Goal: Information Seeking & Learning: Learn about a topic

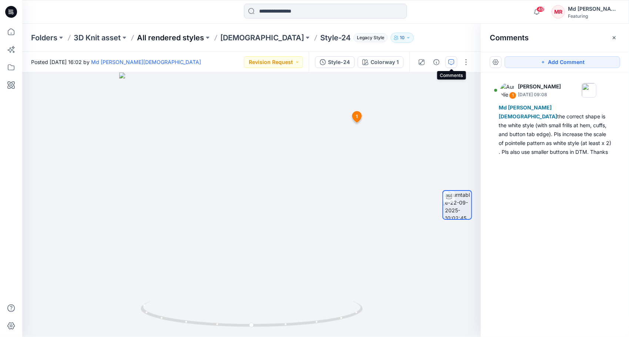
click at [183, 40] on p "All rendered styles" at bounding box center [170, 38] width 67 height 10
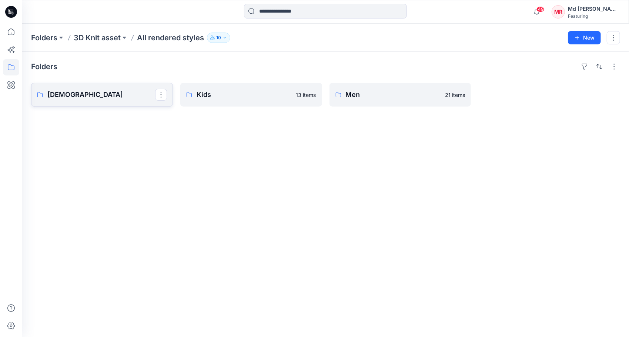
click at [71, 97] on p "[DEMOGRAPHIC_DATA]" at bounding box center [101, 95] width 108 height 10
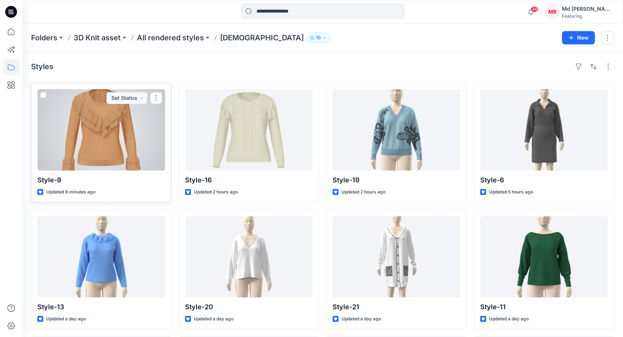
click at [89, 135] on div at bounding box center [101, 129] width 128 height 81
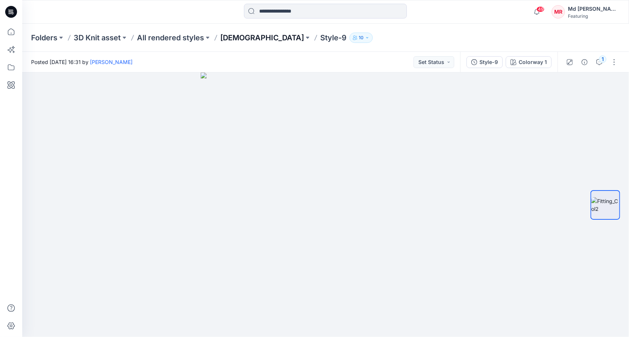
click at [232, 38] on p "[DEMOGRAPHIC_DATA]" at bounding box center [262, 38] width 84 height 10
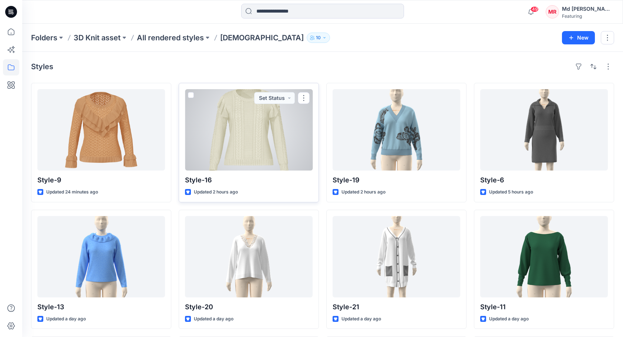
click at [248, 103] on div at bounding box center [249, 129] width 128 height 81
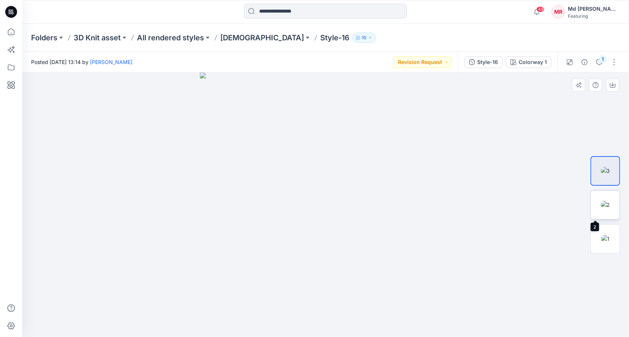
click at [610, 202] on img at bounding box center [605, 205] width 9 height 8
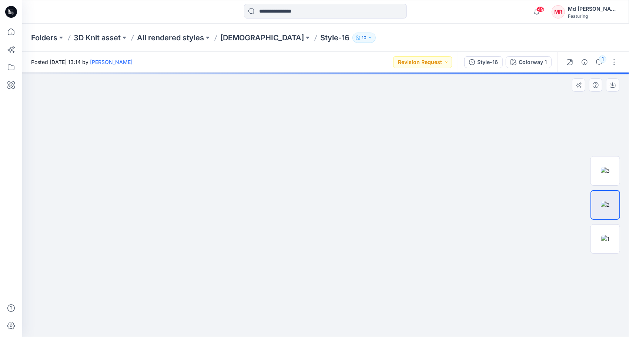
drag, startPoint x: 445, startPoint y: 207, endPoint x: 302, endPoint y: 202, distance: 143.3
click at [302, 202] on img at bounding box center [182, 2] width 1015 height 669
drag, startPoint x: 426, startPoint y: 197, endPoint x: 358, endPoint y: 272, distance: 100.9
click at [358, 272] on img at bounding box center [339, 141] width 634 height 392
drag, startPoint x: 395, startPoint y: 194, endPoint x: 392, endPoint y: 278, distance: 84.1
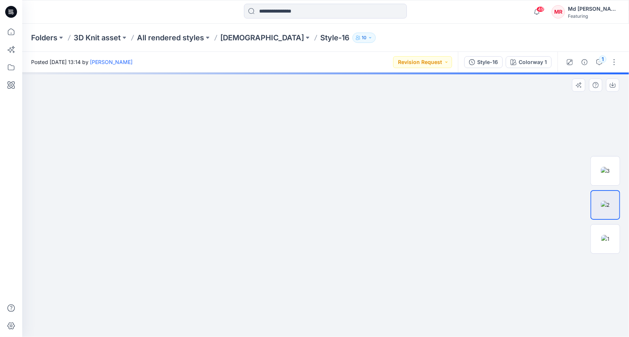
click at [392, 278] on img at bounding box center [331, 191] width 634 height 291
click at [390, 240] on img at bounding box center [327, 203] width 634 height 268
drag, startPoint x: 130, startPoint y: 127, endPoint x: 359, endPoint y: 128, distance: 229.1
click at [359, 128] on img at bounding box center [591, 200] width 1397 height 275
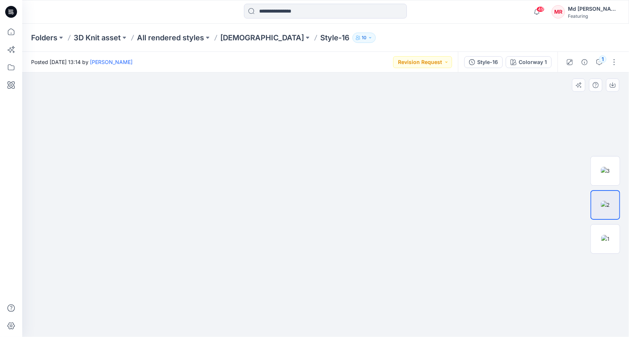
drag, startPoint x: 392, startPoint y: 197, endPoint x: 230, endPoint y: 198, distance: 161.7
click at [230, 198] on img at bounding box center [237, 202] width 824 height 269
drag, startPoint x: 428, startPoint y: 178, endPoint x: 367, endPoint y: 140, distance: 71.5
click at [367, 140] on img at bounding box center [217, 183] width 824 height 307
drag, startPoint x: 444, startPoint y: 185, endPoint x: 444, endPoint y: 143, distance: 42.2
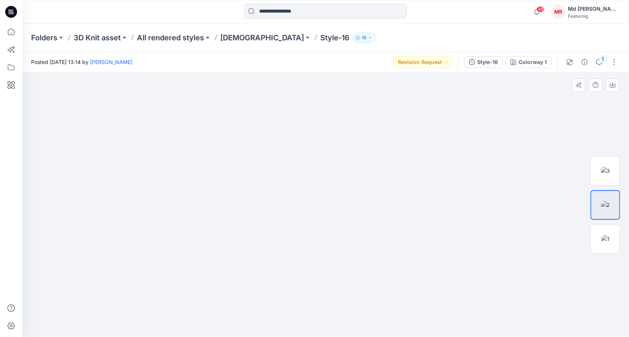
click at [444, 143] on img at bounding box center [312, 170] width 634 height 334
click at [606, 243] on img at bounding box center [605, 239] width 8 height 8
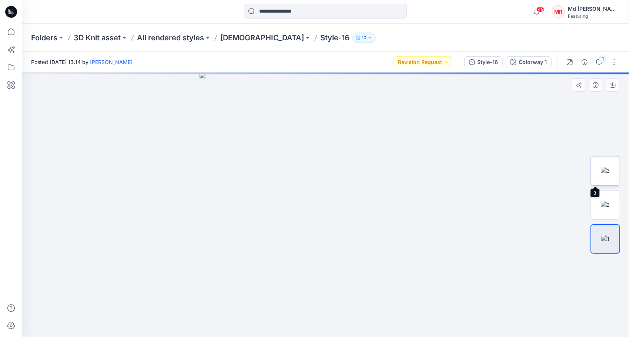
click at [607, 168] on img at bounding box center [605, 171] width 9 height 8
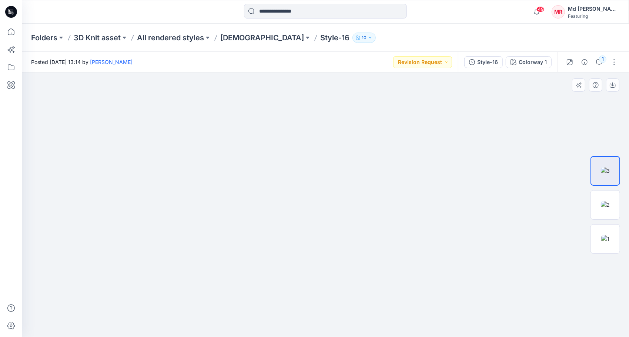
drag, startPoint x: 388, startPoint y: 160, endPoint x: 361, endPoint y: 215, distance: 61.7
click at [422, 268] on img at bounding box center [360, 63] width 993 height 547
drag, startPoint x: 300, startPoint y: 157, endPoint x: 343, endPoint y: 207, distance: 66.6
click at [362, 281] on img at bounding box center [422, 126] width 993 height 422
drag, startPoint x: 324, startPoint y: 170, endPoint x: 335, endPoint y: 269, distance: 100.6
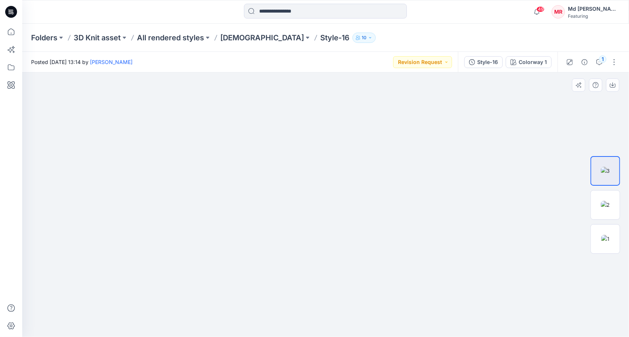
click at [335, 269] on img at bounding box center [419, 139] width 993 height 398
drag, startPoint x: 301, startPoint y: 193, endPoint x: 266, endPoint y: 239, distance: 57.9
click at [215, 250] on img at bounding box center [345, 197] width 993 height 279
drag, startPoint x: 355, startPoint y: 182, endPoint x: 285, endPoint y: 199, distance: 71.6
click at [252, 176] on img at bounding box center [242, 194] width 993 height 285
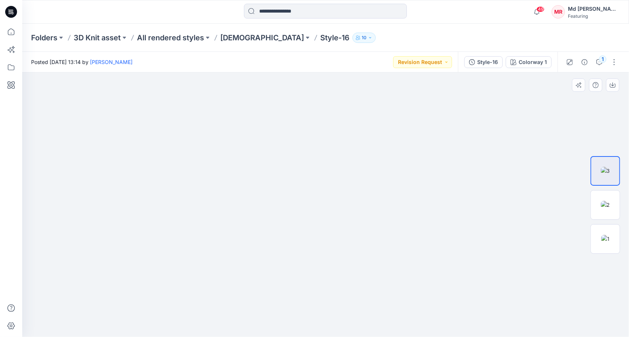
drag, startPoint x: 365, startPoint y: 258, endPoint x: 486, endPoint y: 221, distance: 126.7
click at [358, 190] on img at bounding box center [234, 160] width 993 height 353
click at [604, 207] on img at bounding box center [605, 205] width 9 height 8
drag, startPoint x: 425, startPoint y: 158, endPoint x: 425, endPoint y: 280, distance: 122.5
click at [425, 280] on img at bounding box center [326, 165] width 634 height 343
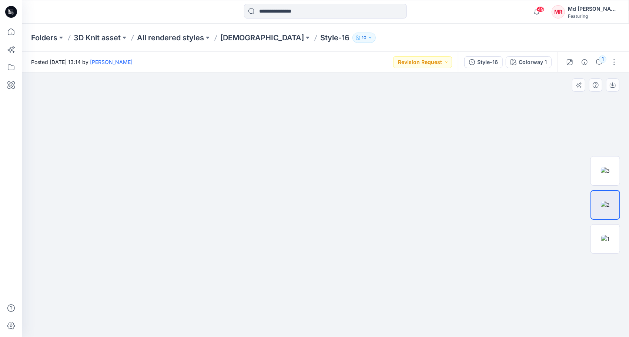
drag, startPoint x: 429, startPoint y: 191, endPoint x: 425, endPoint y: 259, distance: 67.9
click at [425, 259] on img at bounding box center [322, 205] width 634 height 265
drag, startPoint x: 399, startPoint y: 162, endPoint x: 441, endPoint y: 177, distance: 44.8
click at [441, 177] on img at bounding box center [303, 205] width 1015 height 265
click at [604, 237] on img at bounding box center [605, 239] width 8 height 8
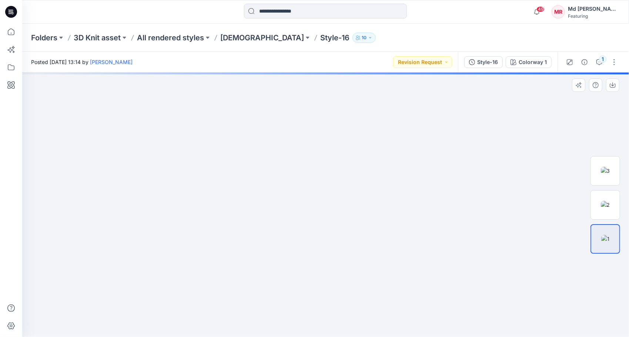
drag, startPoint x: 372, startPoint y: 160, endPoint x: 425, endPoint y: 270, distance: 121.8
drag, startPoint x: 367, startPoint y: 171, endPoint x: 371, endPoint y: 194, distance: 22.8
click at [371, 194] on img at bounding box center [326, 205] width 252 height 265
drag, startPoint x: 299, startPoint y: 175, endPoint x: 326, endPoint y: 274, distance: 102.6
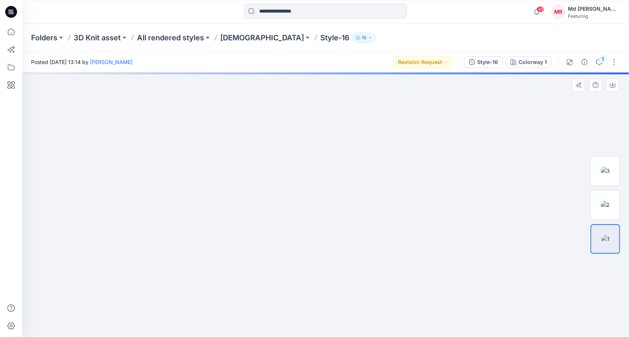
drag, startPoint x: 272, startPoint y: 189, endPoint x: 320, endPoint y: 182, distance: 48.2
drag, startPoint x: 307, startPoint y: 190, endPoint x: 348, endPoint y: 191, distance: 40.4
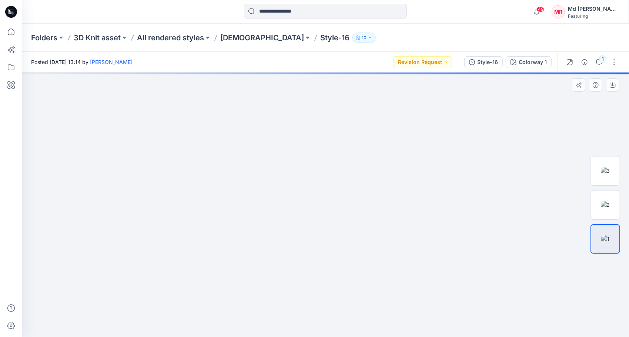
drag, startPoint x: 259, startPoint y: 161, endPoint x: 339, endPoint y: 246, distance: 116.5
drag, startPoint x: 256, startPoint y: 126, endPoint x: 295, endPoint y: 187, distance: 72.2
click at [309, 244] on img at bounding box center [325, 116] width 582 height 444
drag, startPoint x: 279, startPoint y: 191, endPoint x: 282, endPoint y: 222, distance: 31.3
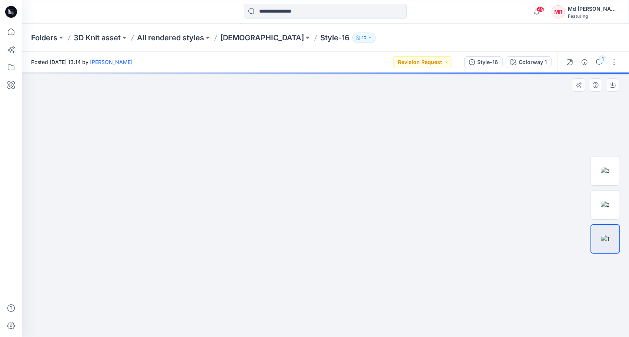
click at [282, 222] on img at bounding box center [325, 152] width 582 height 370
drag, startPoint x: 306, startPoint y: 163, endPoint x: 304, endPoint y: 211, distance: 48.2
click at [304, 211] on img at bounding box center [325, 194] width 582 height 288
drag, startPoint x: 346, startPoint y: 180, endPoint x: 332, endPoint y: 215, distance: 37.3
click at [332, 215] on img at bounding box center [325, 205] width 582 height 265
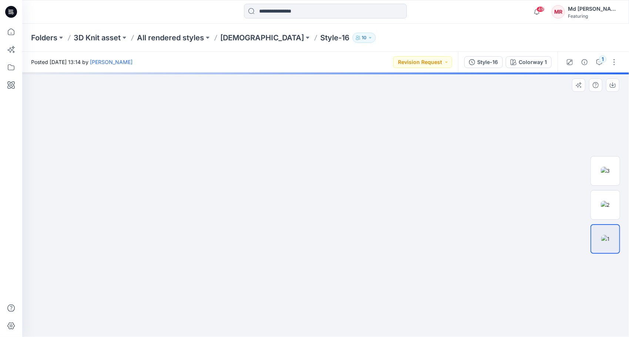
drag, startPoint x: 458, startPoint y: 157, endPoint x: 319, endPoint y: 209, distance: 148.4
click at [319, 209] on img at bounding box center [190, 204] width 912 height 266
drag, startPoint x: 396, startPoint y: 195, endPoint x: 359, endPoint y: 196, distance: 37.0
click at [359, 196] on img at bounding box center [173, 205] width 912 height 265
drag, startPoint x: 318, startPoint y: 166, endPoint x: 400, endPoint y: 171, distance: 83.0
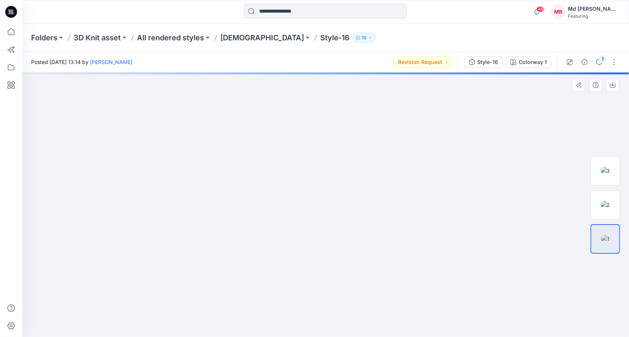
click at [400, 171] on img at bounding box center [436, 205] width 912 height 265
drag, startPoint x: 264, startPoint y: 177, endPoint x: 306, endPoint y: 144, distance: 53.4
click at [309, 118] on img at bounding box center [478, 175] width 912 height 324
click at [603, 170] on img at bounding box center [605, 171] width 9 height 8
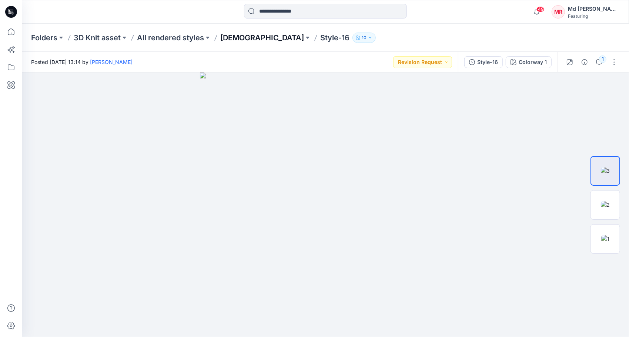
click at [234, 38] on p "[DEMOGRAPHIC_DATA]" at bounding box center [262, 38] width 84 height 10
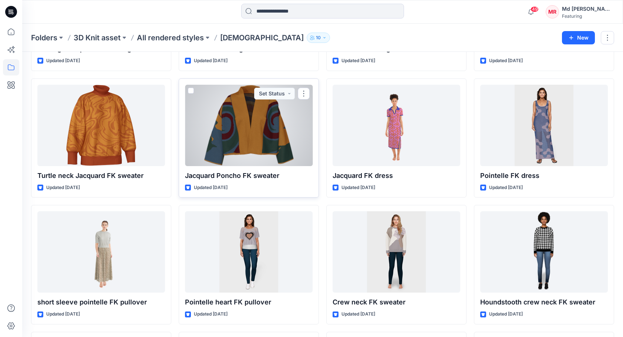
scroll to position [3545, 0]
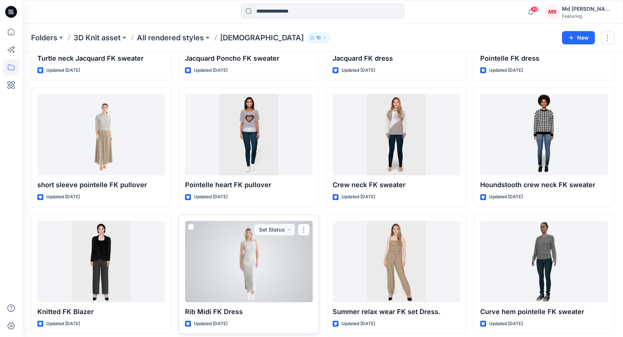
click at [257, 253] on div at bounding box center [249, 261] width 128 height 81
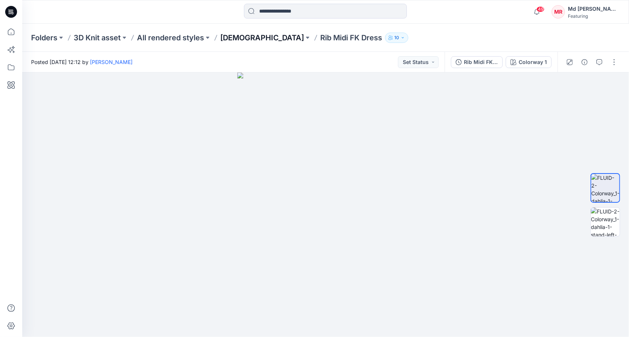
click at [238, 37] on p "[DEMOGRAPHIC_DATA]" at bounding box center [262, 38] width 84 height 10
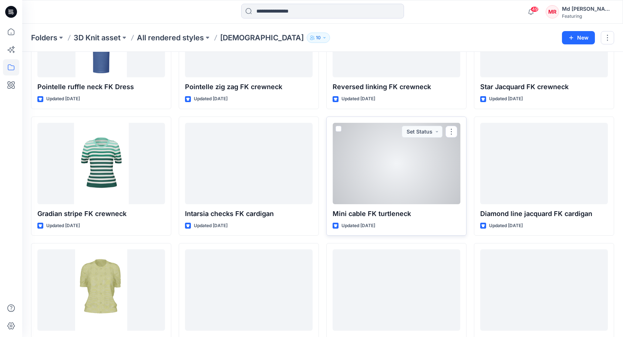
scroll to position [999, 0]
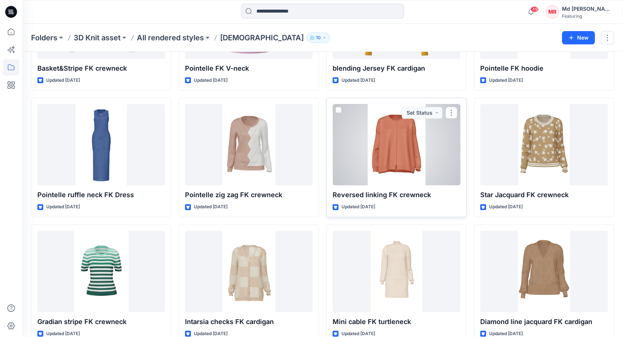
click at [390, 151] on div at bounding box center [397, 144] width 128 height 81
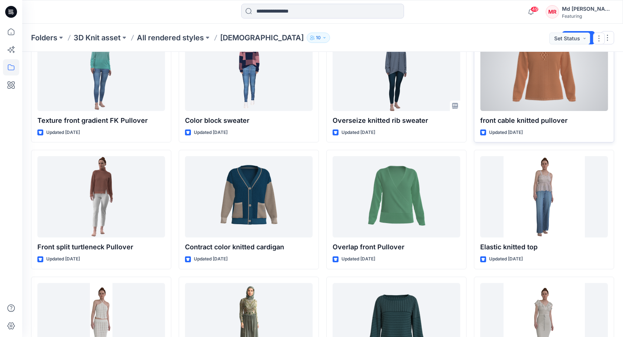
scroll to position [4656, 0]
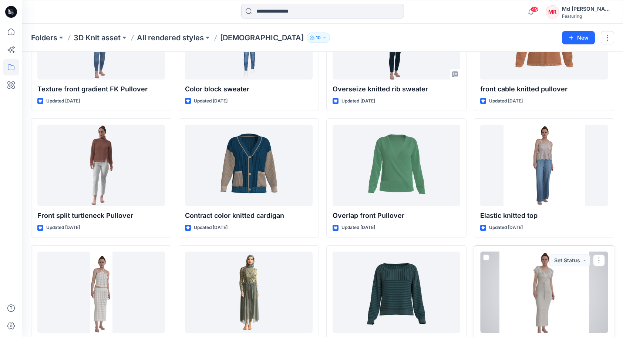
click at [558, 281] on div at bounding box center [544, 292] width 128 height 81
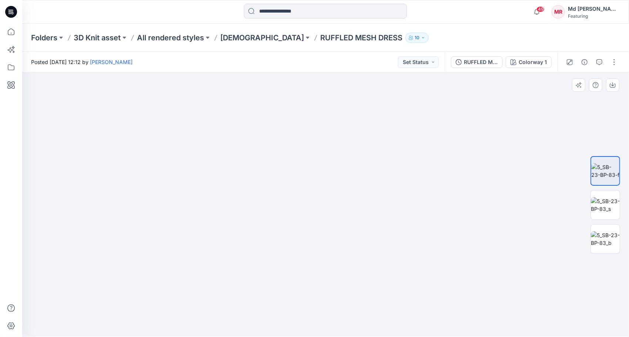
drag, startPoint x: 359, startPoint y: 140, endPoint x: 364, endPoint y: 255, distance: 116.0
click at [364, 255] on img at bounding box center [330, 23] width 1223 height 628
click at [613, 198] on img at bounding box center [605, 205] width 29 height 16
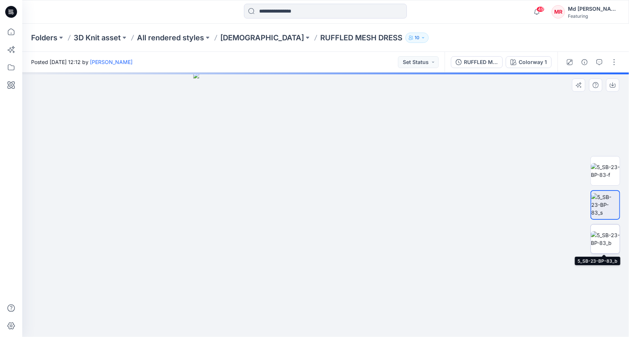
click at [607, 241] on img at bounding box center [605, 239] width 29 height 16
drag, startPoint x: 329, startPoint y: 168, endPoint x: 321, endPoint y: 284, distance: 115.7
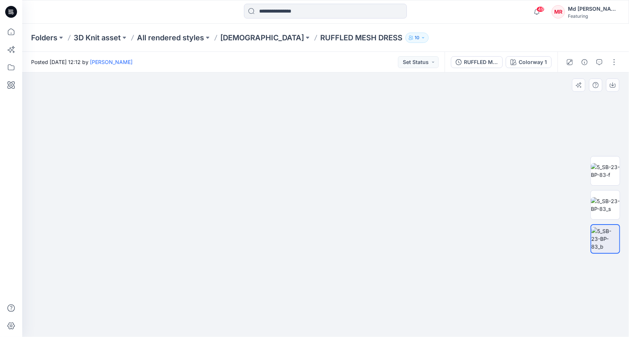
drag, startPoint x: 346, startPoint y: 169, endPoint x: 342, endPoint y: 234, distance: 64.9
click at [342, 234] on img at bounding box center [325, 199] width 425 height 276
click at [234, 38] on p "[DEMOGRAPHIC_DATA]" at bounding box center [262, 38] width 84 height 10
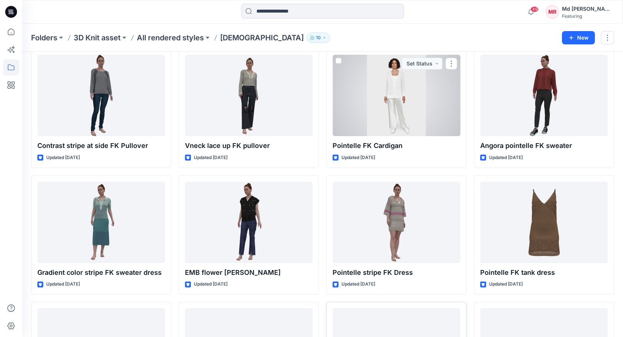
scroll to position [3960, 0]
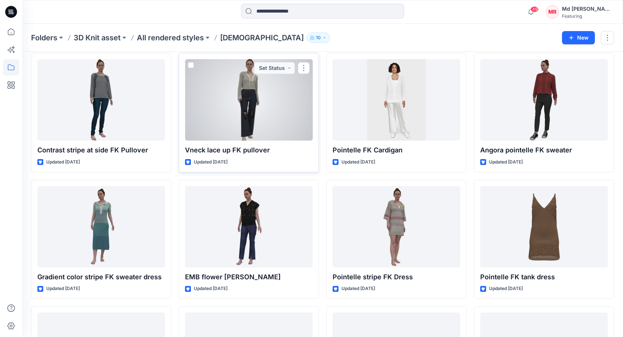
click at [260, 103] on div at bounding box center [249, 99] width 128 height 81
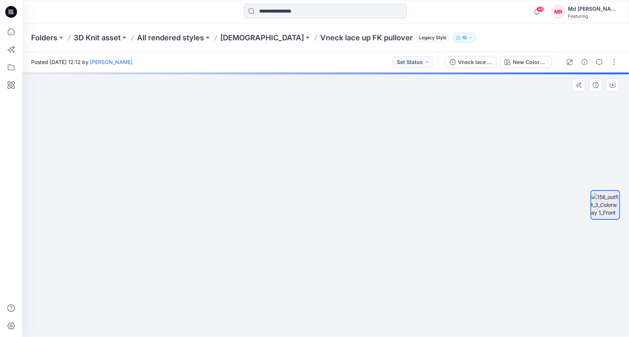
drag, startPoint x: 338, startPoint y: 130, endPoint x: 336, endPoint y: 273, distance: 143.6
click at [336, 273] on img at bounding box center [326, 82] width 1003 height 509
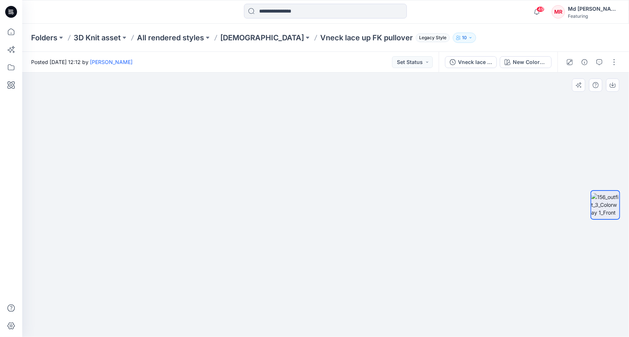
drag, startPoint x: 382, startPoint y: 84, endPoint x: 369, endPoint y: 258, distance: 175.2
click at [235, 38] on p "[DEMOGRAPHIC_DATA]" at bounding box center [262, 38] width 84 height 10
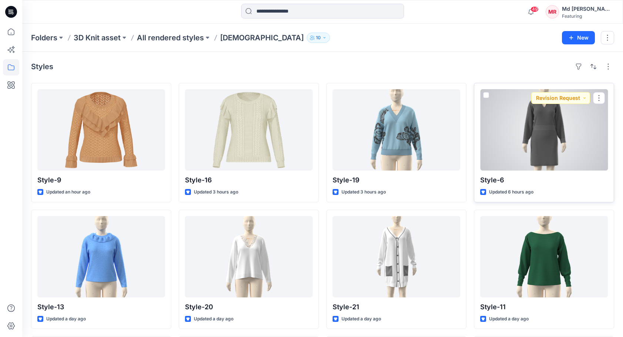
click at [550, 124] on div at bounding box center [544, 129] width 128 height 81
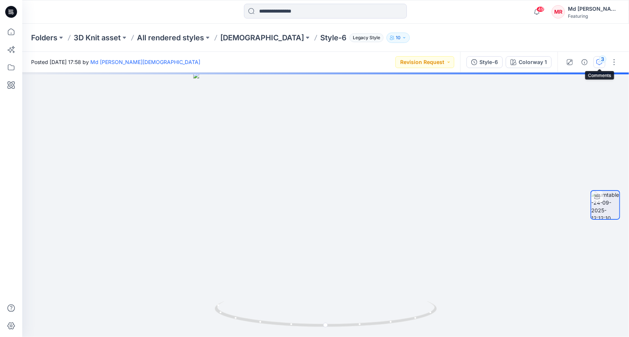
click at [599, 64] on icon "button" at bounding box center [599, 62] width 6 height 6
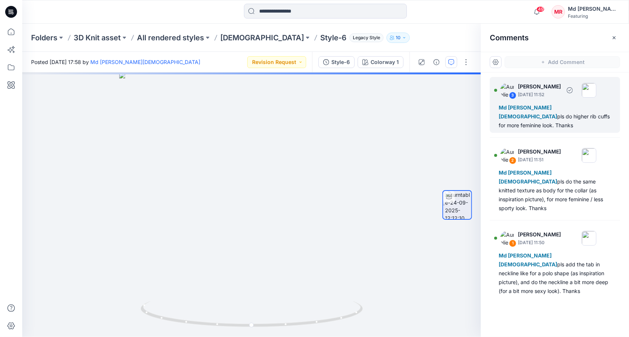
click at [512, 92] on div "3" at bounding box center [512, 95] width 7 height 7
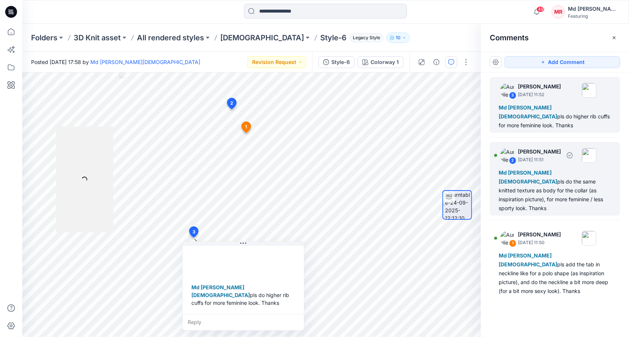
click at [514, 157] on div "2" at bounding box center [512, 160] width 7 height 7
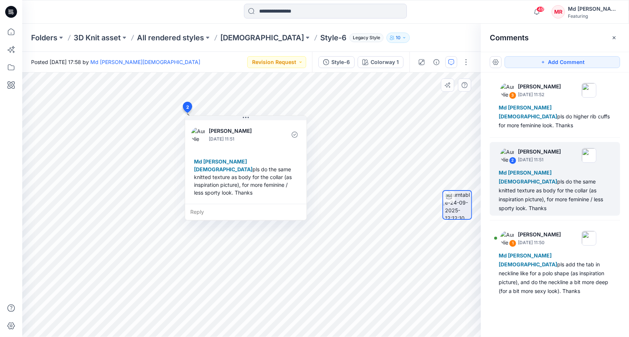
click at [249, 160] on div "Md [PERSON_NAME][DEMOGRAPHIC_DATA] pls do the same knitted texture as body for …" at bounding box center [246, 177] width 110 height 45
click at [261, 179] on div "Md [PERSON_NAME][DEMOGRAPHIC_DATA] pls do the same knitted texture as body for …" at bounding box center [246, 177] width 110 height 45
click at [235, 186] on div "Md [PERSON_NAME][DEMOGRAPHIC_DATA] pls do the same knitted texture as body for …" at bounding box center [246, 177] width 110 height 45
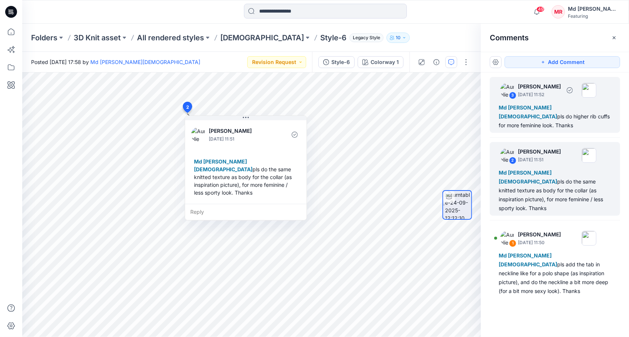
click at [513, 95] on div "3" at bounding box center [512, 95] width 7 height 7
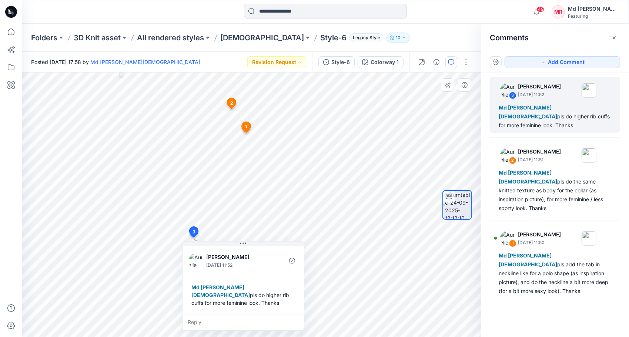
click at [252, 296] on div "Md [PERSON_NAME][DEMOGRAPHIC_DATA] pls do higher rib cuffs for more feminine lo…" at bounding box center [243, 295] width 110 height 29
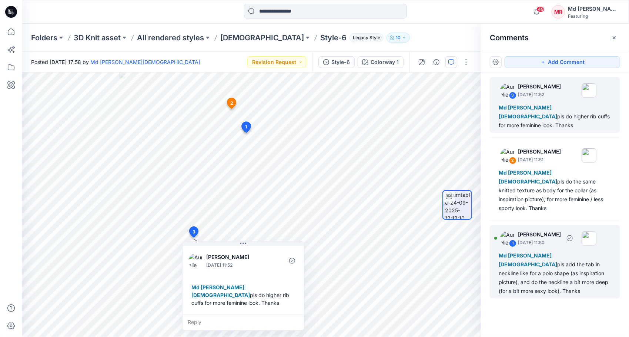
click at [511, 240] on div "1" at bounding box center [512, 243] width 7 height 7
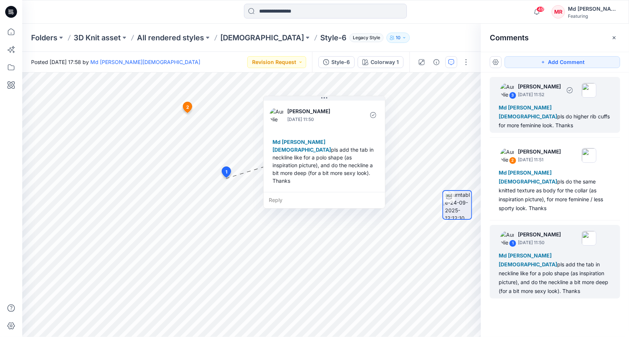
click at [512, 96] on div "3" at bounding box center [512, 95] width 7 height 7
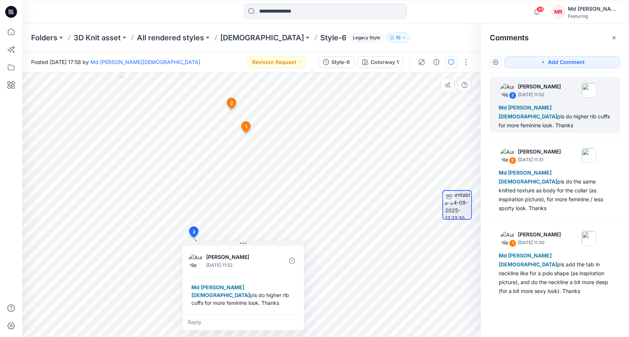
click at [245, 127] on span "1" at bounding box center [246, 127] width 2 height 7
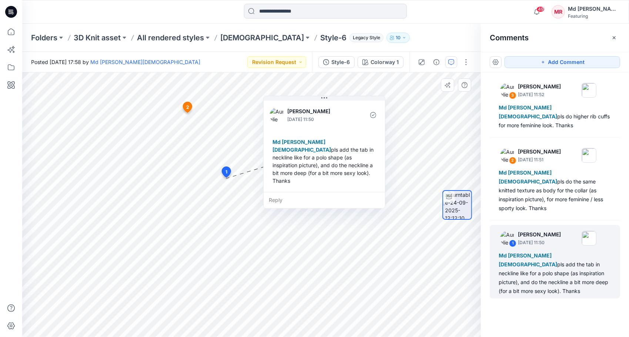
click at [188, 107] on span "2" at bounding box center [187, 107] width 3 height 7
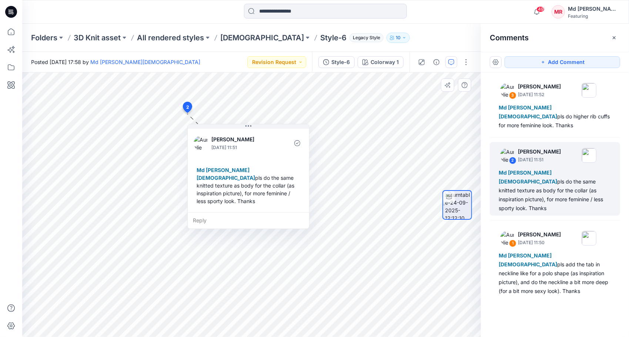
drag, startPoint x: 228, startPoint y: 161, endPoint x: 240, endPoint y: 168, distance: 13.7
click at [240, 168] on div "Md [PERSON_NAME][DEMOGRAPHIC_DATA] pls do the same knitted texture as body for …" at bounding box center [249, 185] width 110 height 45
click at [421, 41] on div "Folders 3D Knit asset All rendered styles [DEMOGRAPHIC_DATA] Style-6 Legacy Sty…" at bounding box center [296, 38] width 531 height 10
click at [228, 43] on div "Folders 3D Knit asset All rendered styles [DEMOGRAPHIC_DATA] Style-6 Legacy Sty…" at bounding box center [325, 38] width 607 height 28
click at [229, 40] on p "[DEMOGRAPHIC_DATA]" at bounding box center [262, 38] width 84 height 10
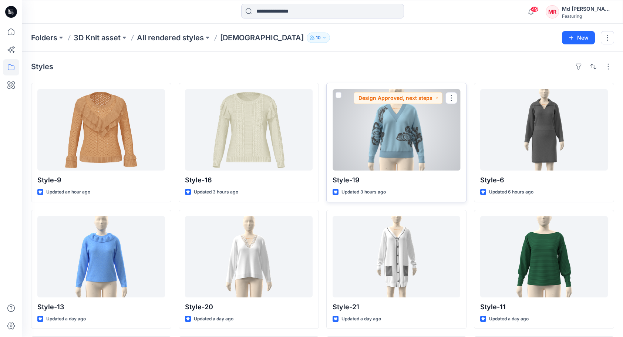
click at [380, 127] on div at bounding box center [397, 129] width 128 height 81
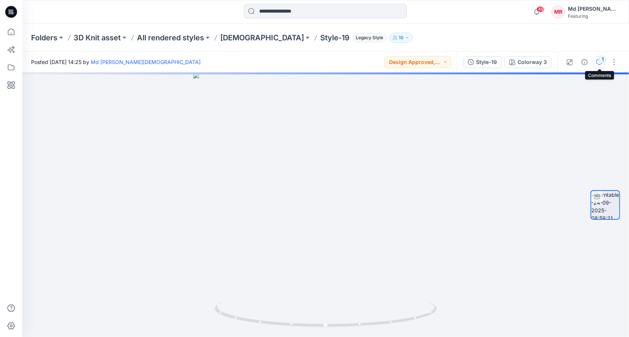
click at [600, 64] on icon "button" at bounding box center [599, 62] width 6 height 6
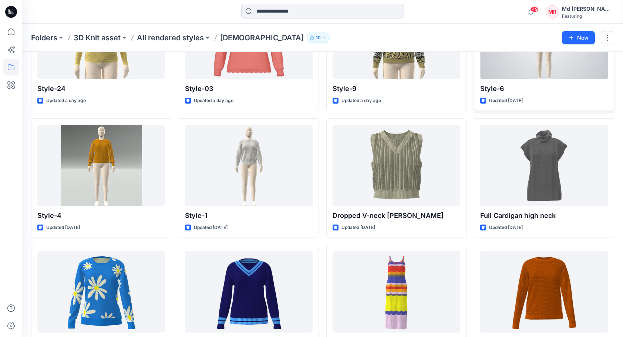
scroll to position [370, 0]
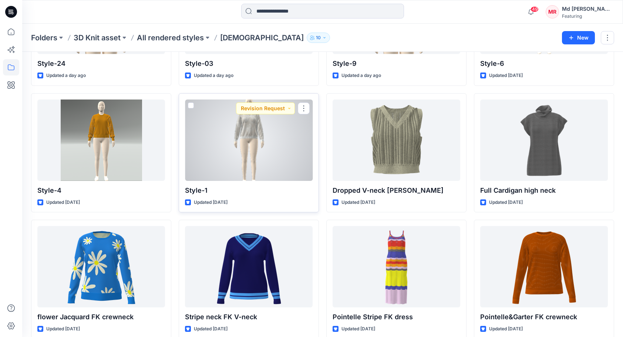
click at [249, 147] on div at bounding box center [249, 140] width 128 height 81
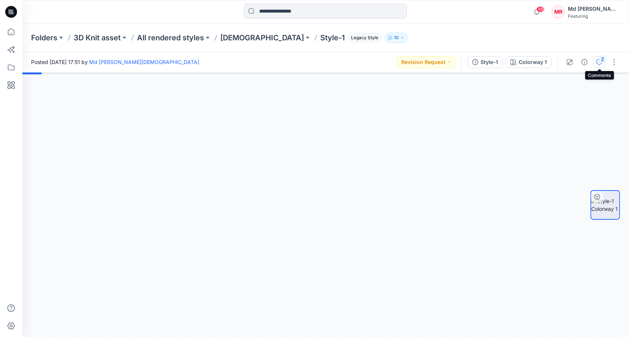
click at [598, 61] on icon "button" at bounding box center [599, 62] width 6 height 6
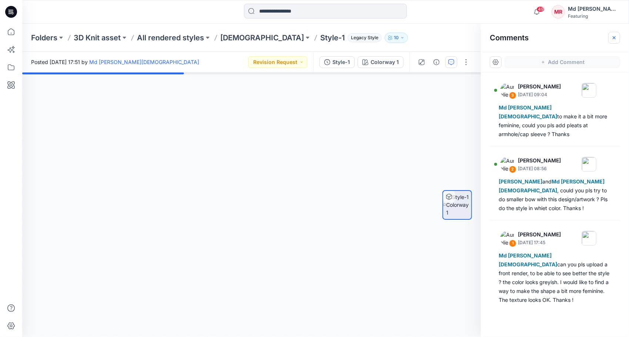
click at [614, 36] on icon "button" at bounding box center [614, 38] width 6 height 6
